Goal: Ask a question

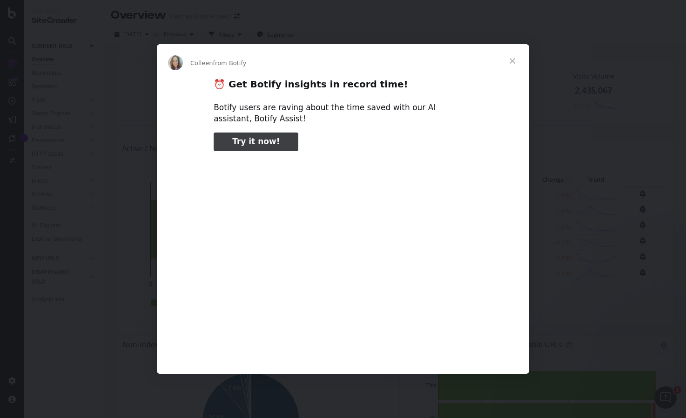
click at [273, 139] on link "Try it now!" at bounding box center [256, 142] width 85 height 19
type input "591390"
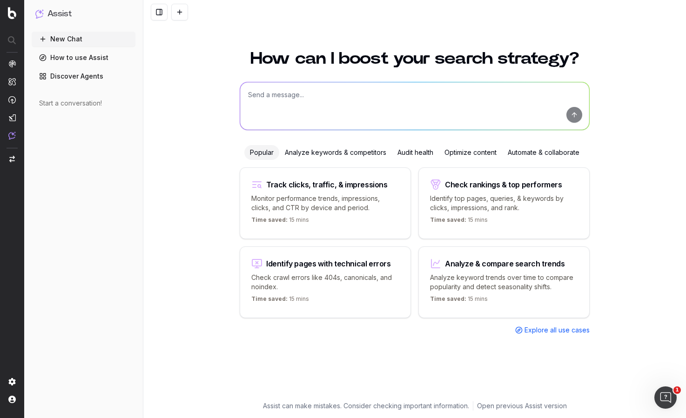
click at [330, 266] on div "Identify pages with technical errors" at bounding box center [328, 263] width 125 height 7
type textarea "List all URLs with 404 status code from the latest crawl."
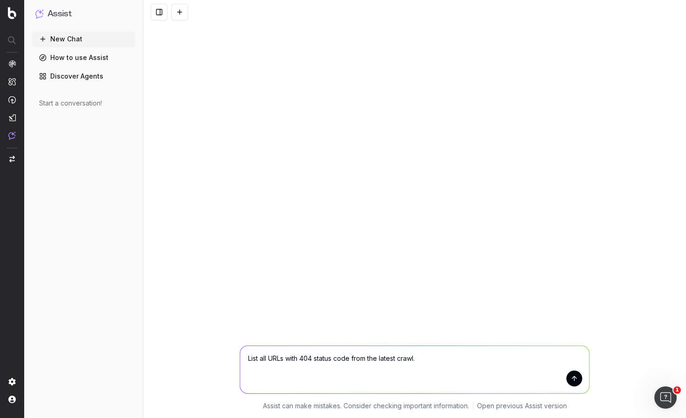
click at [572, 384] on button "submit" at bounding box center [574, 379] width 16 height 16
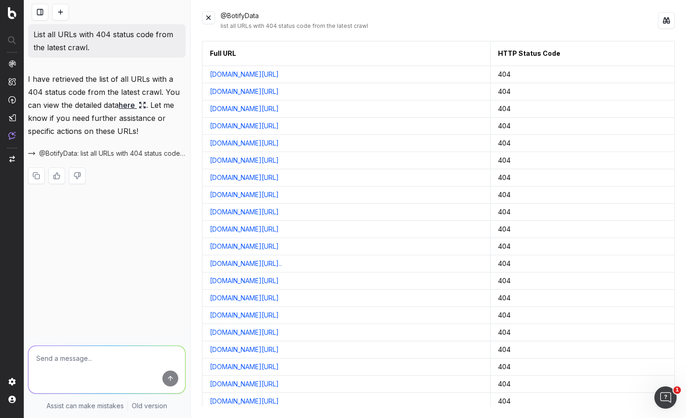
click at [279, 211] on link "www.carmax.com/research/bmw/i8/2018" at bounding box center [244, 211] width 69 height 9
